Goal: Book appointment/travel/reservation

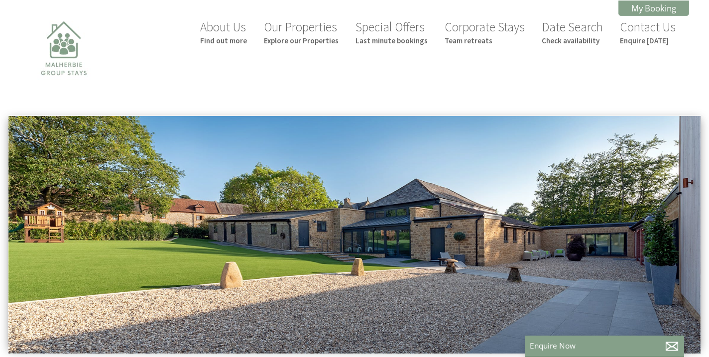
scroll to position [0, 9]
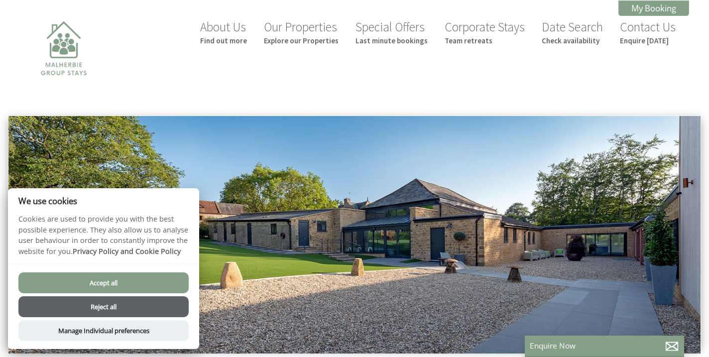
click at [336, 96] on div "About Us Find out more Our Properties Explore our Properties Special Offers Las…" at bounding box center [348, 65] width 681 height 100
click at [141, 306] on button "Reject all" at bounding box center [103, 306] width 170 height 21
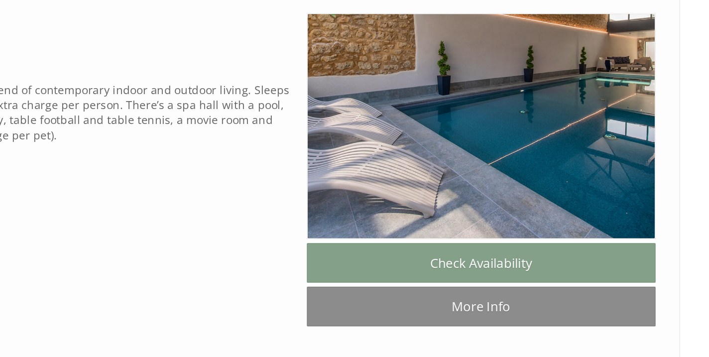
scroll to position [704, 0]
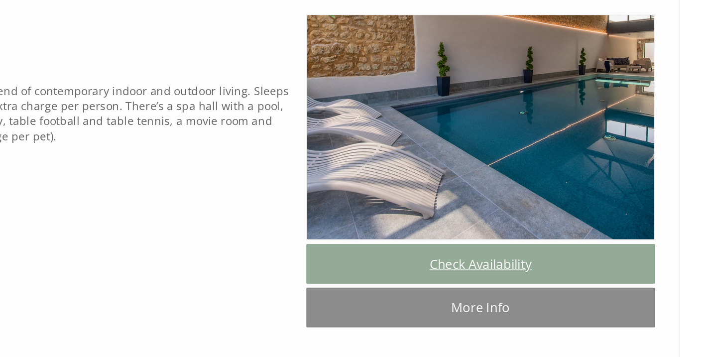
click at [449, 167] on link "Check Availability" at bounding box center [558, 165] width 219 height 25
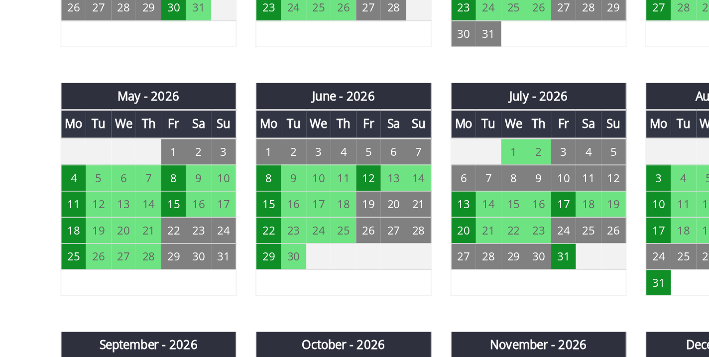
scroll to position [565, 0]
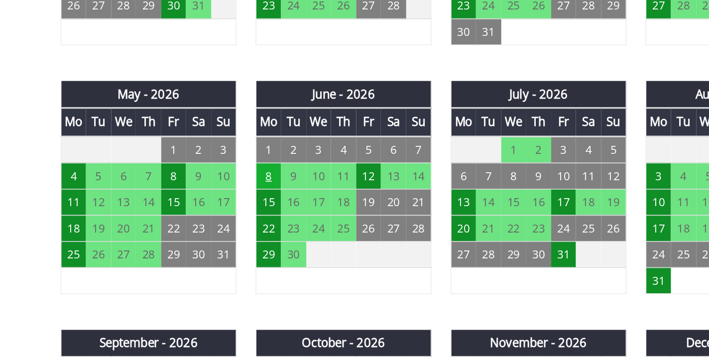
click at [316, 235] on td "8" at bounding box center [324, 243] width 16 height 16
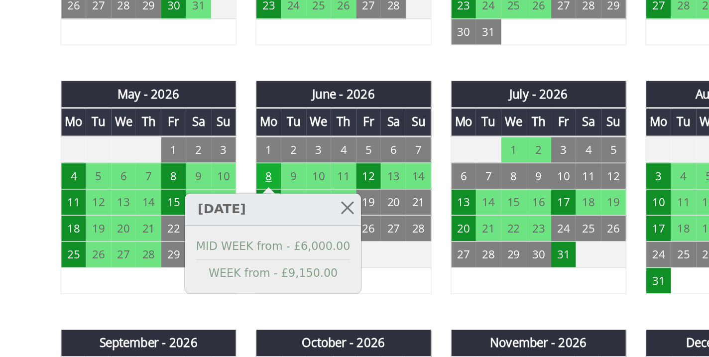
click at [316, 235] on td "8" at bounding box center [324, 243] width 16 height 16
click at [194, 235] on td "4" at bounding box center [202, 243] width 16 height 16
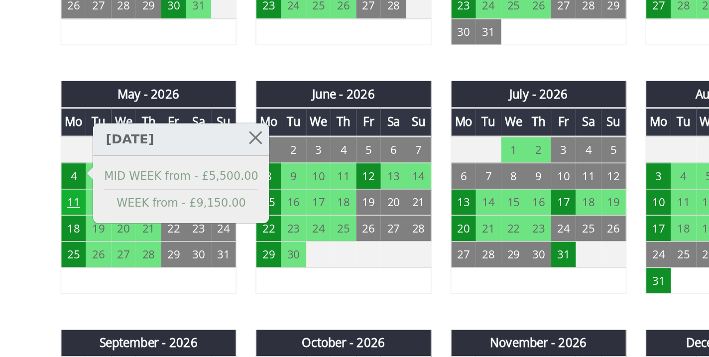
click at [194, 252] on td "11" at bounding box center [202, 260] width 16 height 16
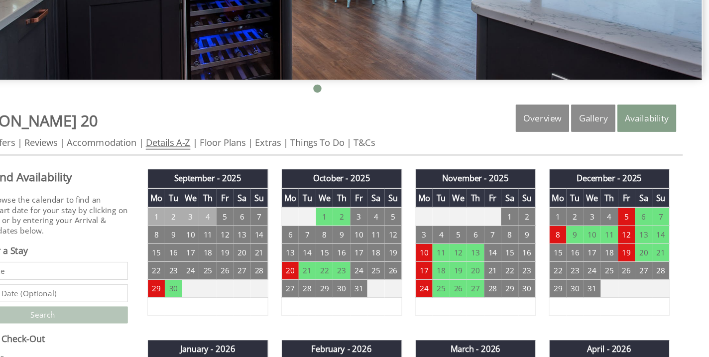
scroll to position [251, 0]
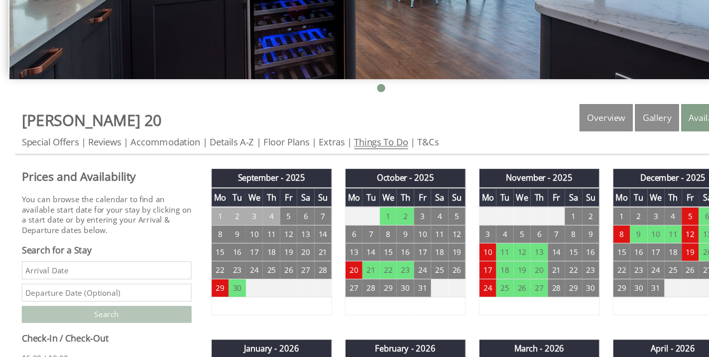
click at [339, 154] on link "Things To Do" at bounding box center [348, 160] width 49 height 12
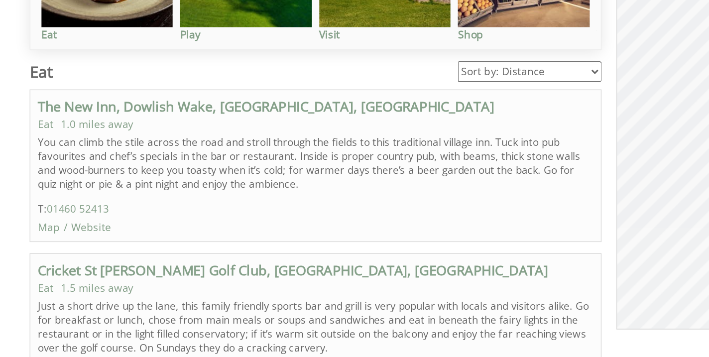
scroll to position [419, 0]
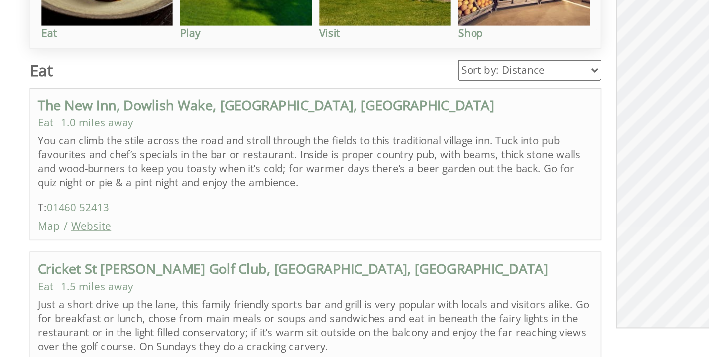
click at [63, 264] on link "Website" at bounding box center [61, 268] width 27 height 9
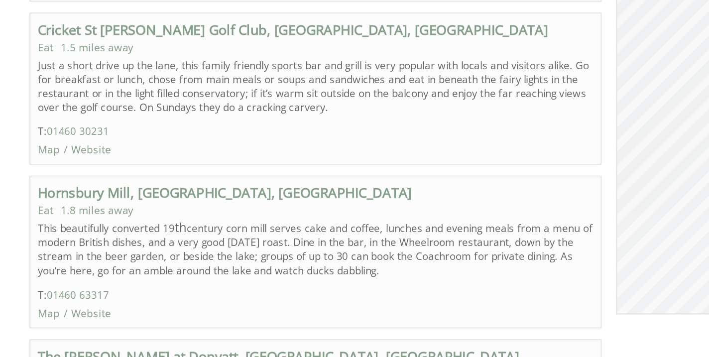
scroll to position [582, 0]
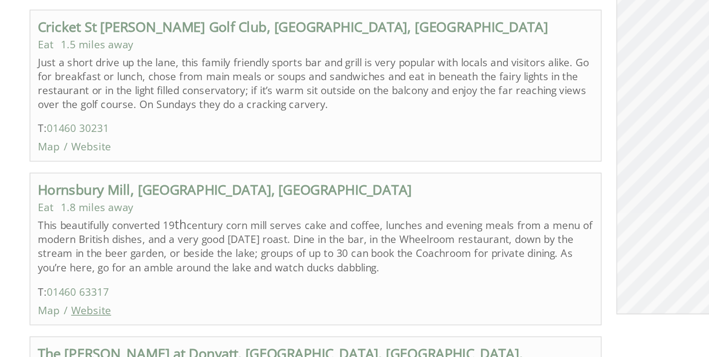
click at [60, 321] on link "Website" at bounding box center [61, 325] width 27 height 9
